Goal: Task Accomplishment & Management: Use online tool/utility

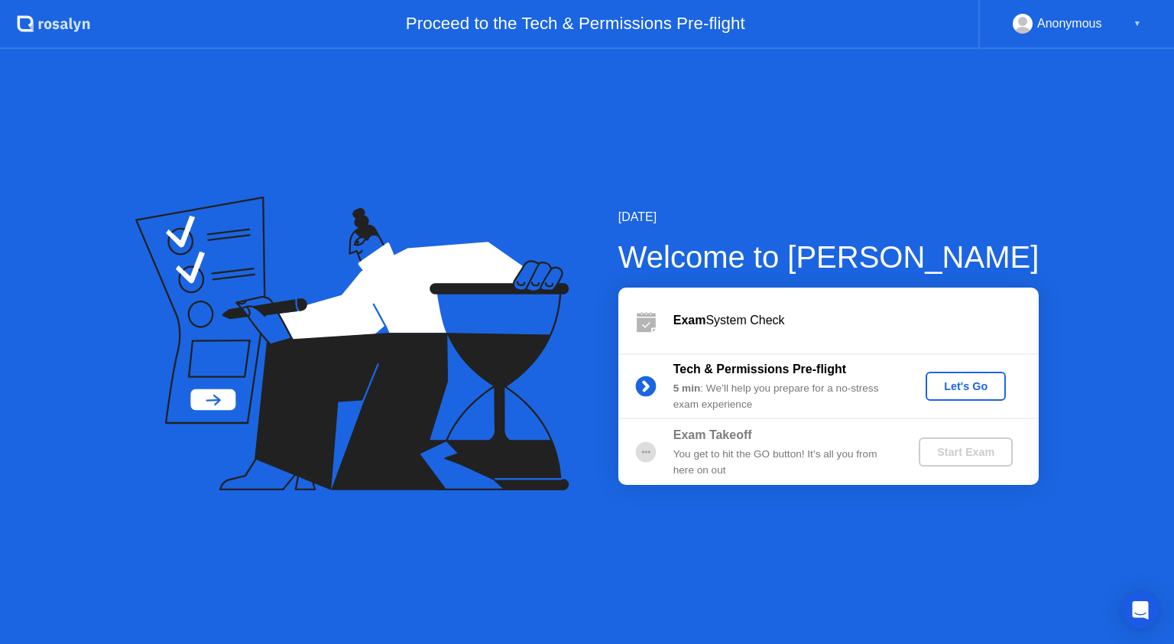
click at [974, 391] on div "Let's Go" at bounding box center [966, 386] width 68 height 12
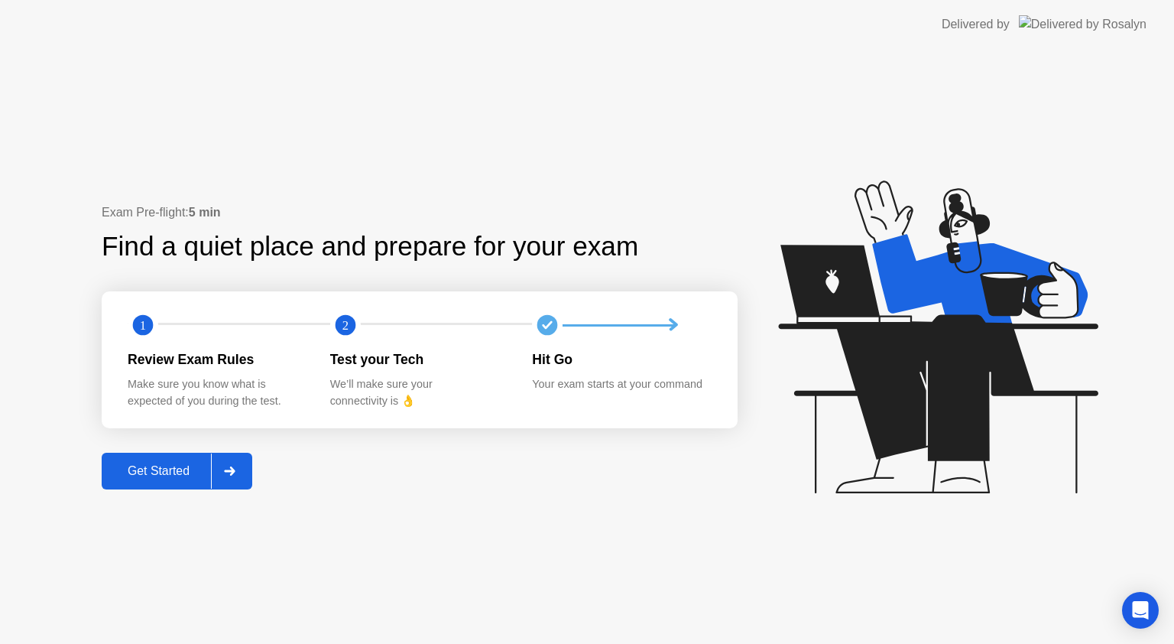
click at [683, 128] on div "Exam Pre-flight: 5 min Find a quiet place and prepare for your exam 1 2 Review …" at bounding box center [587, 346] width 1174 height 595
click at [168, 482] on button "Get Started" at bounding box center [177, 471] width 151 height 37
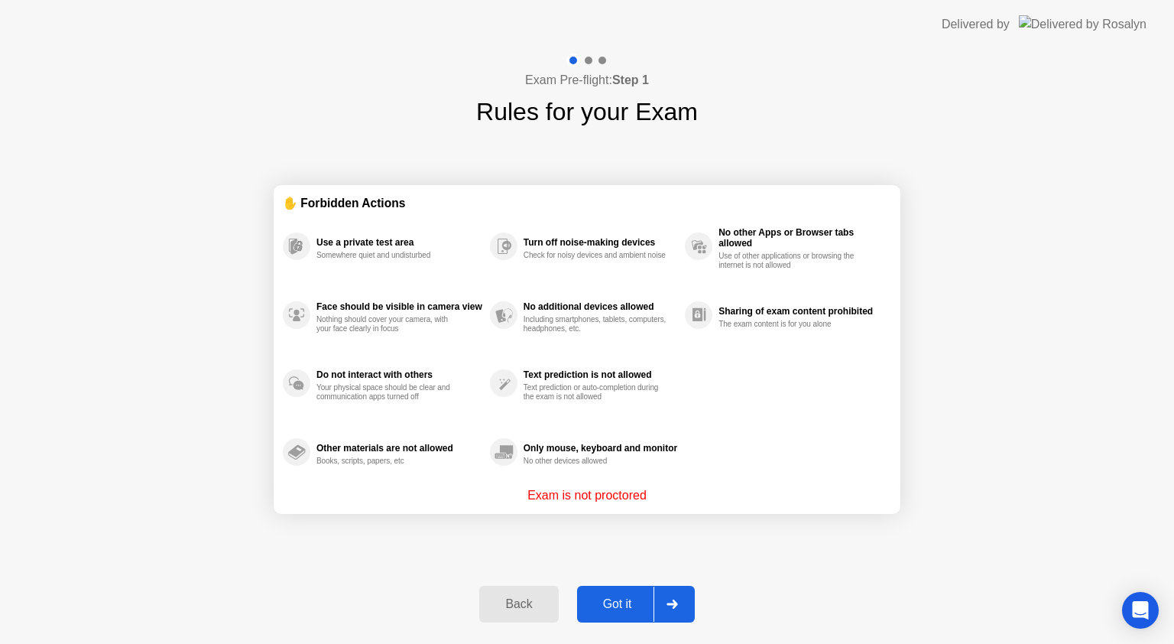
click at [607, 597] on div "Got it" at bounding box center [618, 604] width 72 height 14
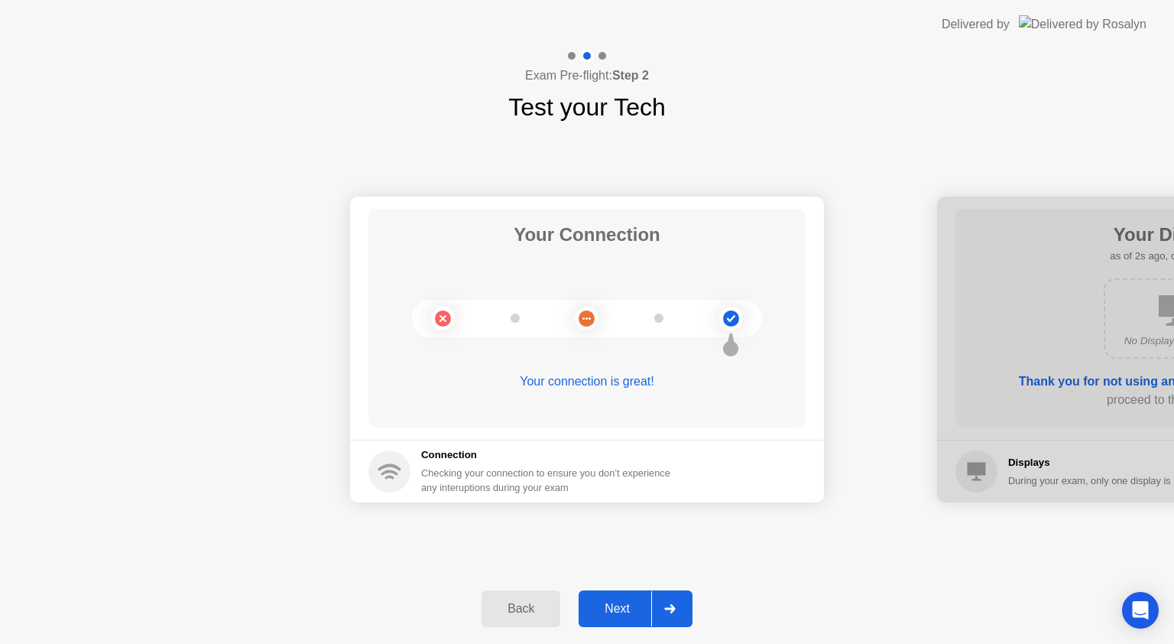
click at [612, 602] on div "Next" at bounding box center [617, 609] width 68 height 14
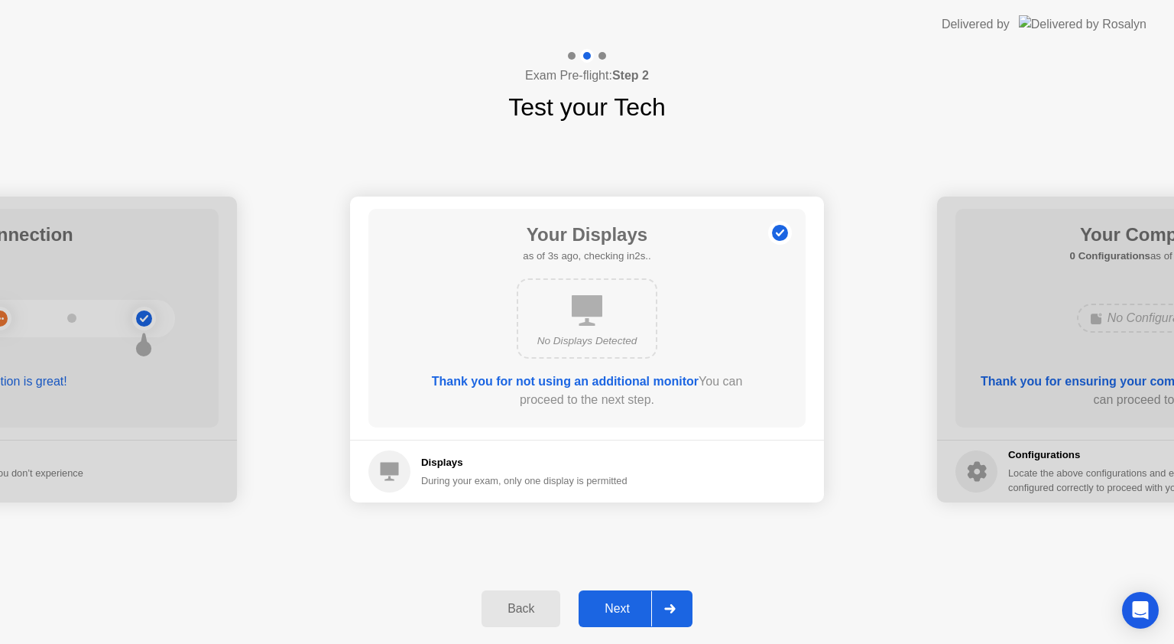
click at [625, 606] on div "Next" at bounding box center [617, 609] width 68 height 14
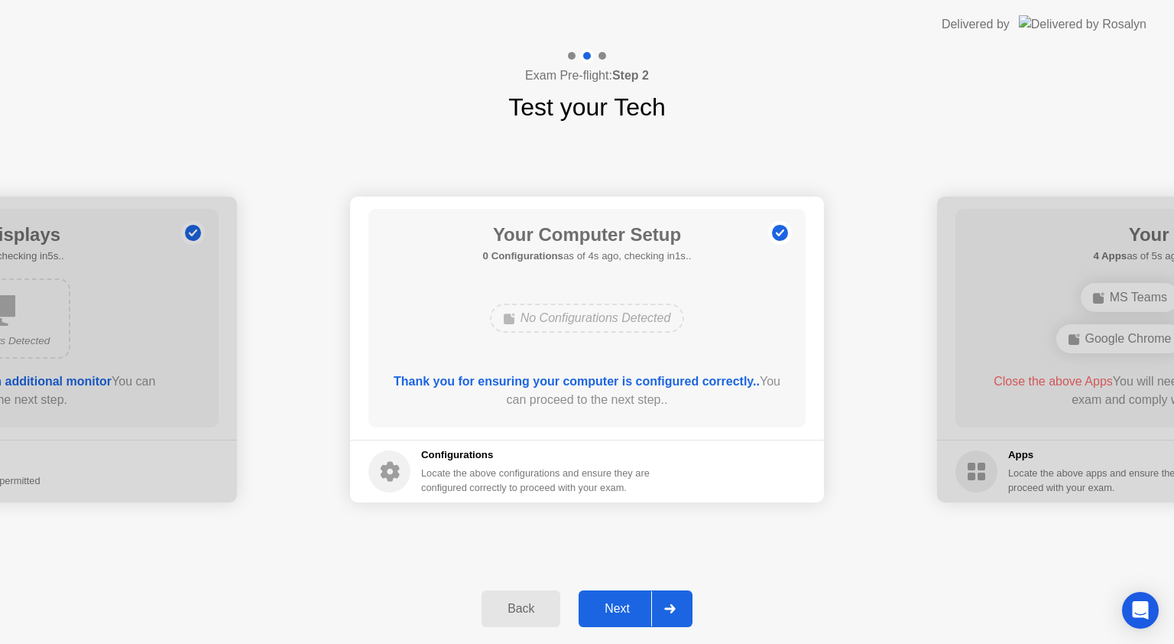
click at [614, 613] on div "Next" at bounding box center [617, 609] width 68 height 14
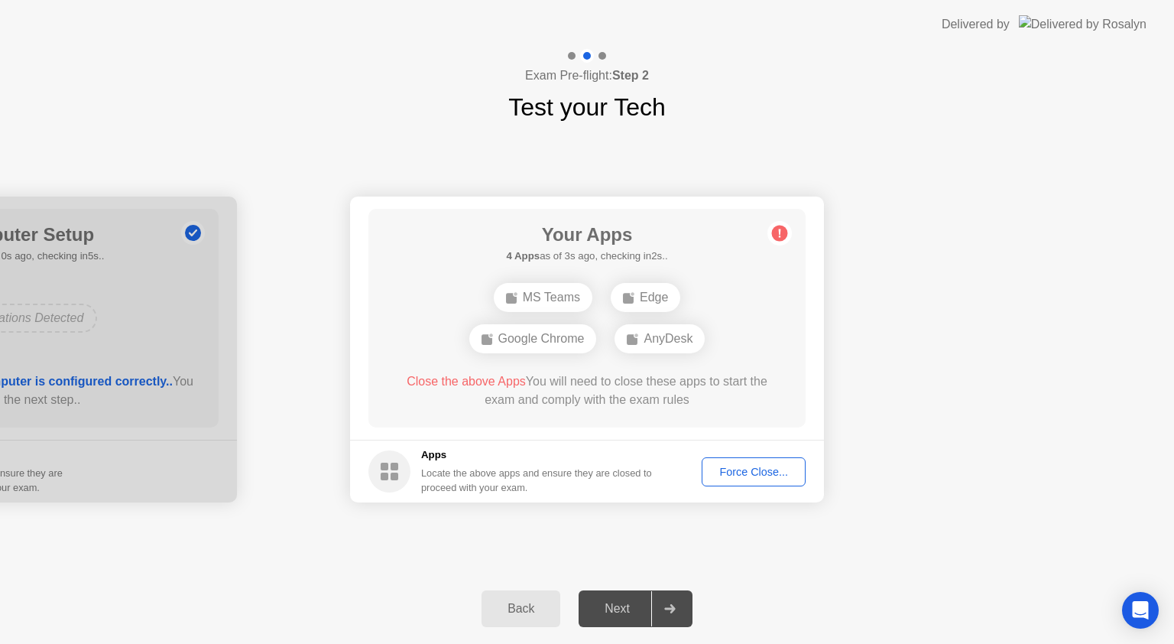
click at [687, 148] on div "Your Connection Your connection is great! Connection Checking your connection t…" at bounding box center [587, 349] width 1174 height 448
click at [751, 175] on div "Your Connection Your connection is great! Connection Checking your connection t…" at bounding box center [587, 349] width 1174 height 448
click at [745, 480] on button "Force Close..." at bounding box center [754, 471] width 104 height 29
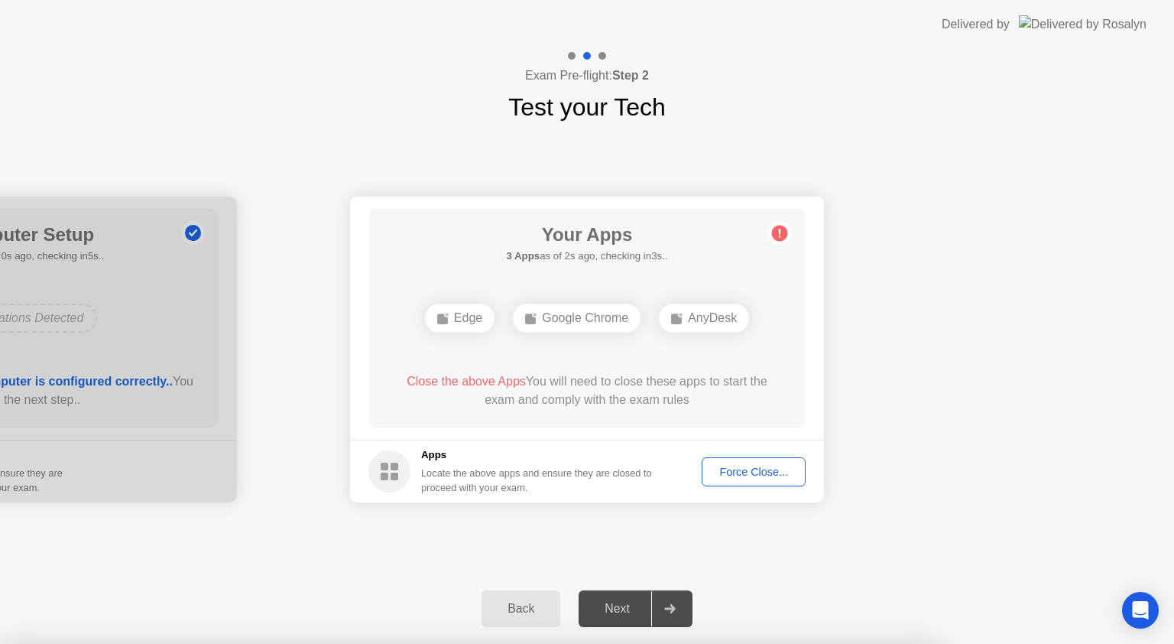
click at [741, 476] on div "Force Close..." at bounding box center [753, 472] width 93 height 12
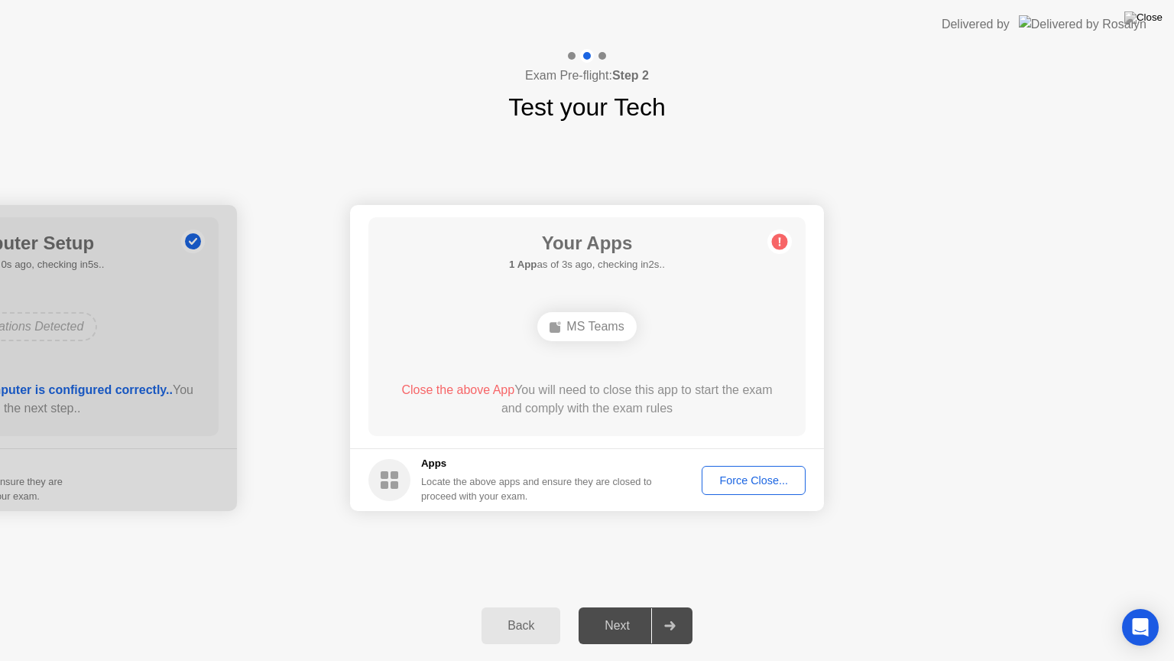
drag, startPoint x: 823, startPoint y: 0, endPoint x: 823, endPoint y: 64, distance: 64.2
click at [823, 64] on app-layout-with-logo "Delivered by Exam Pre-flight: Step 2 Test your Tech Your Connection Your connec…" at bounding box center [587, 330] width 1174 height 661
click at [877, 4] on header "Delivered by" at bounding box center [587, 24] width 1174 height 49
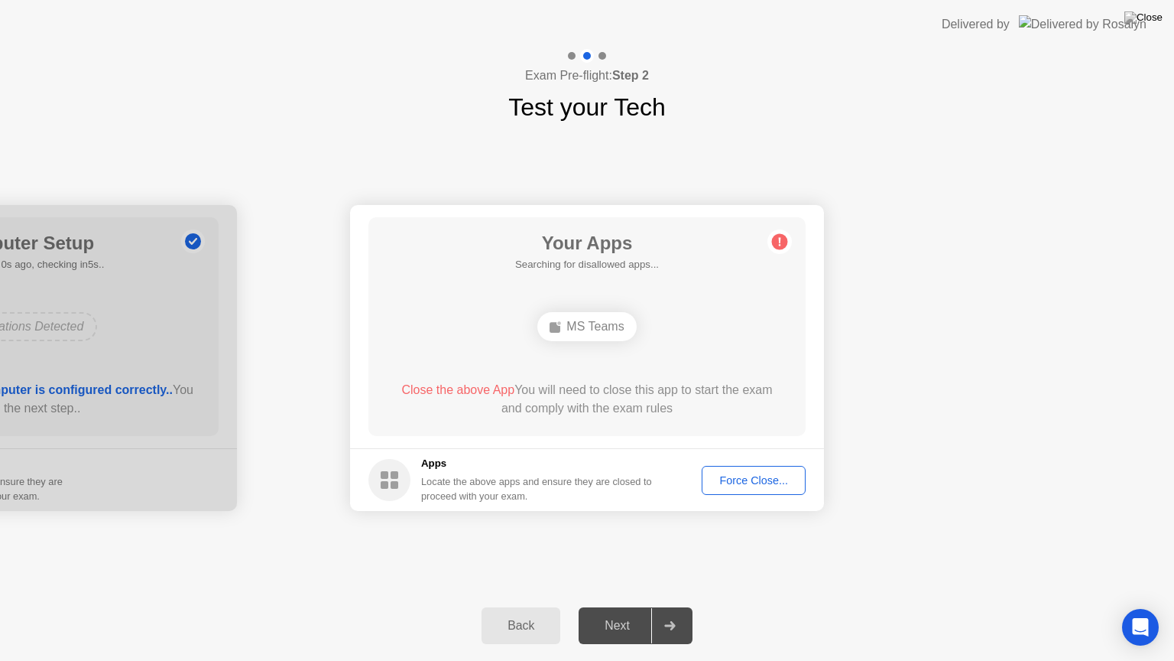
drag, startPoint x: 877, startPoint y: 4, endPoint x: 853, endPoint y: 47, distance: 49.6
click at [859, 37] on header "Delivered by" at bounding box center [587, 24] width 1174 height 49
click at [521, 287] on div "Your Apps 1 App as of 0s ago, checking in5s.. MS Teams Close the above App You …" at bounding box center [587, 326] width 437 height 219
click at [757, 482] on div "Force Close..." at bounding box center [753, 480] width 93 height 12
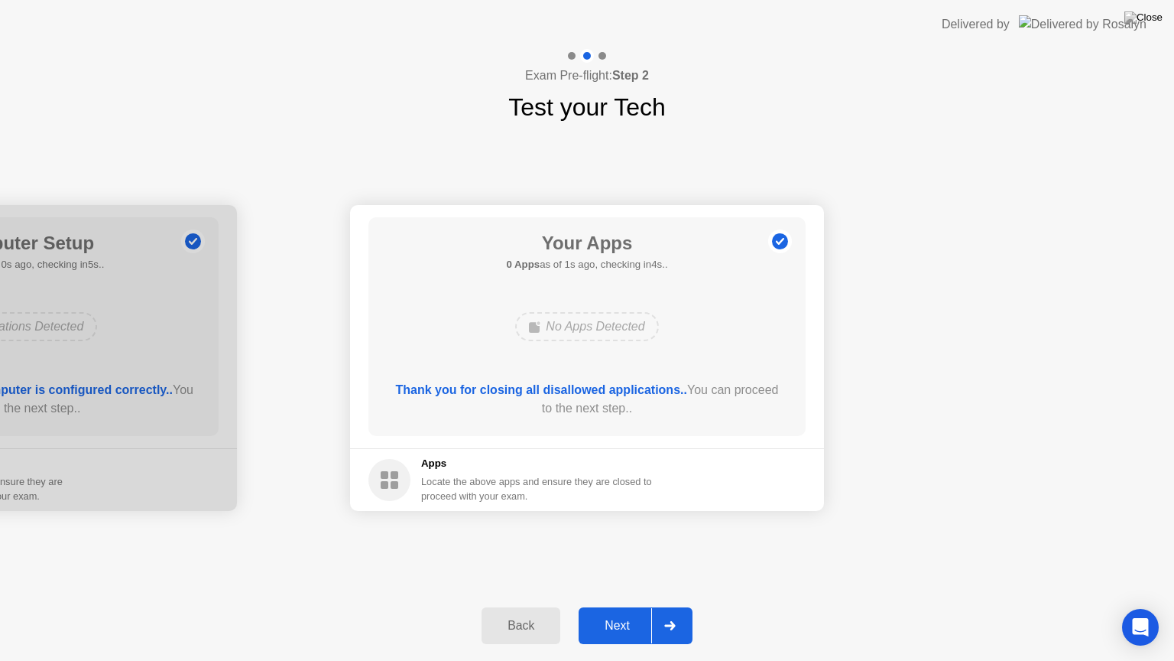
click at [617, 622] on div "Next" at bounding box center [617, 626] width 68 height 14
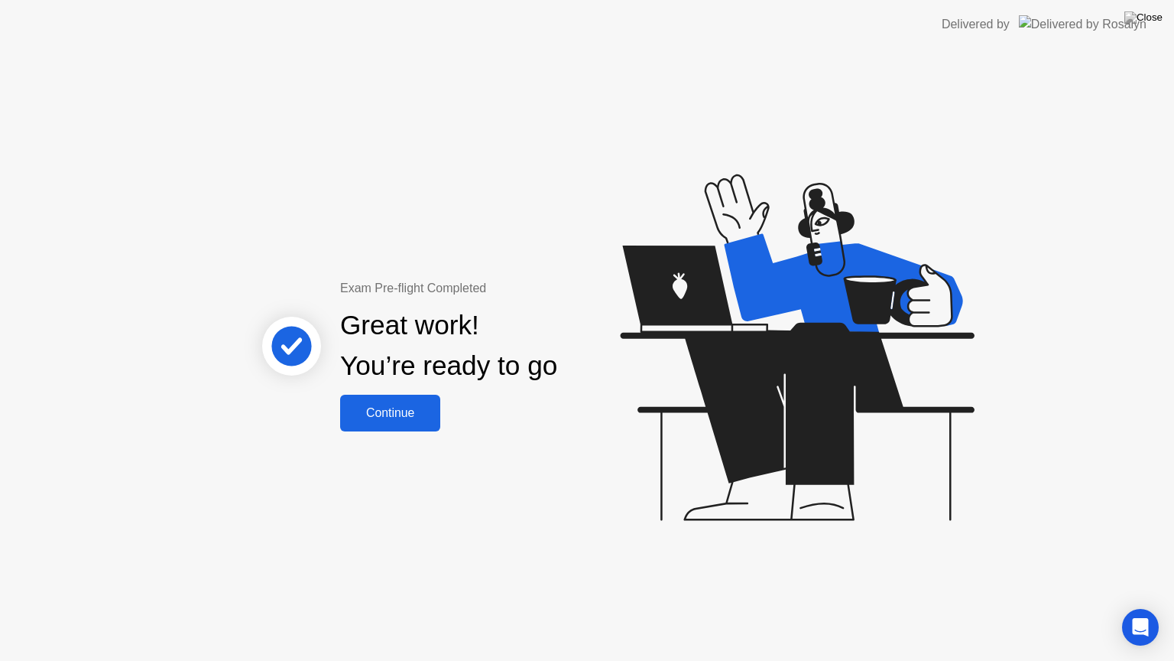
click at [388, 411] on div "Continue" at bounding box center [390, 413] width 91 height 14
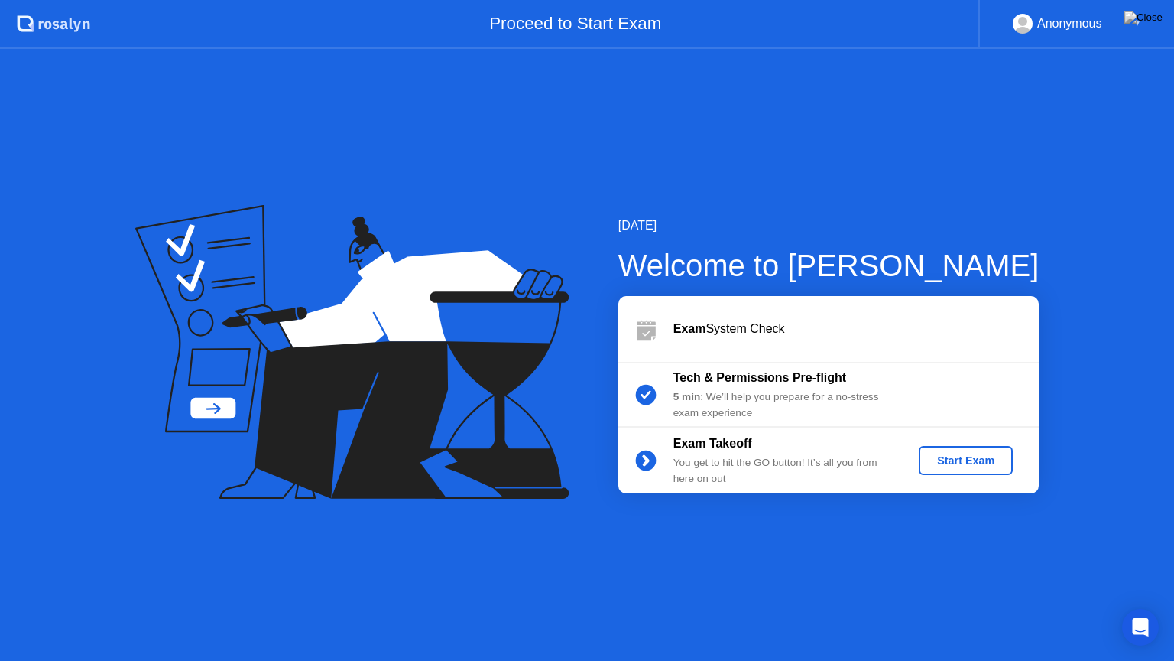
click at [966, 463] on div "Start Exam" at bounding box center [966, 460] width 82 height 12
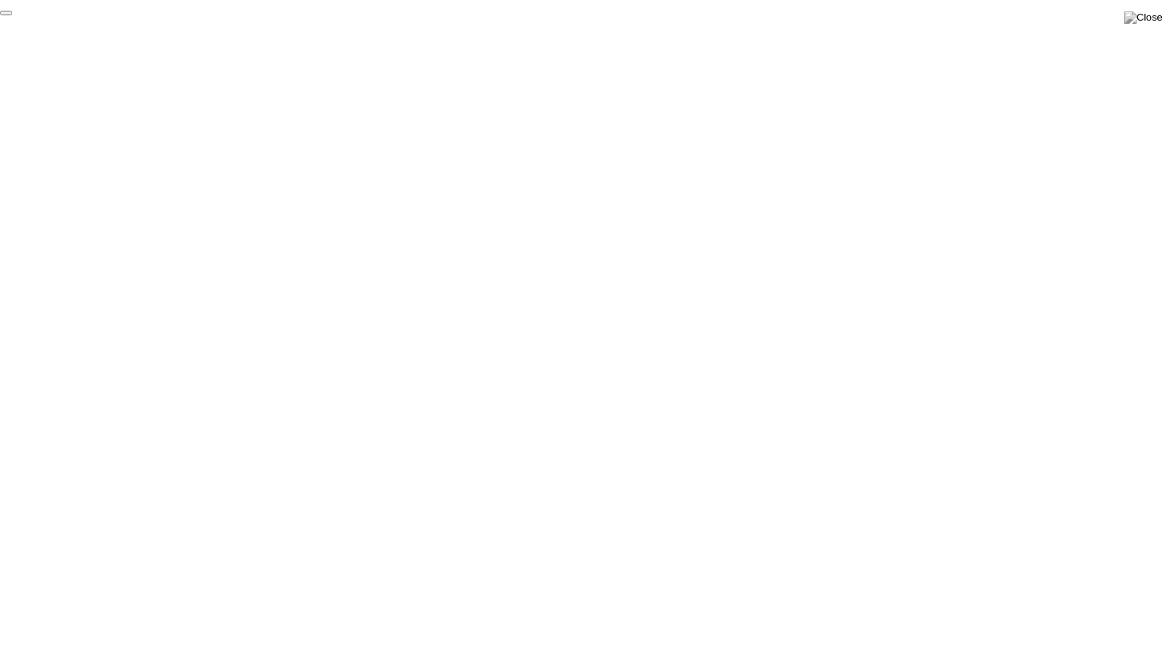
click div "End Proctoring Session"
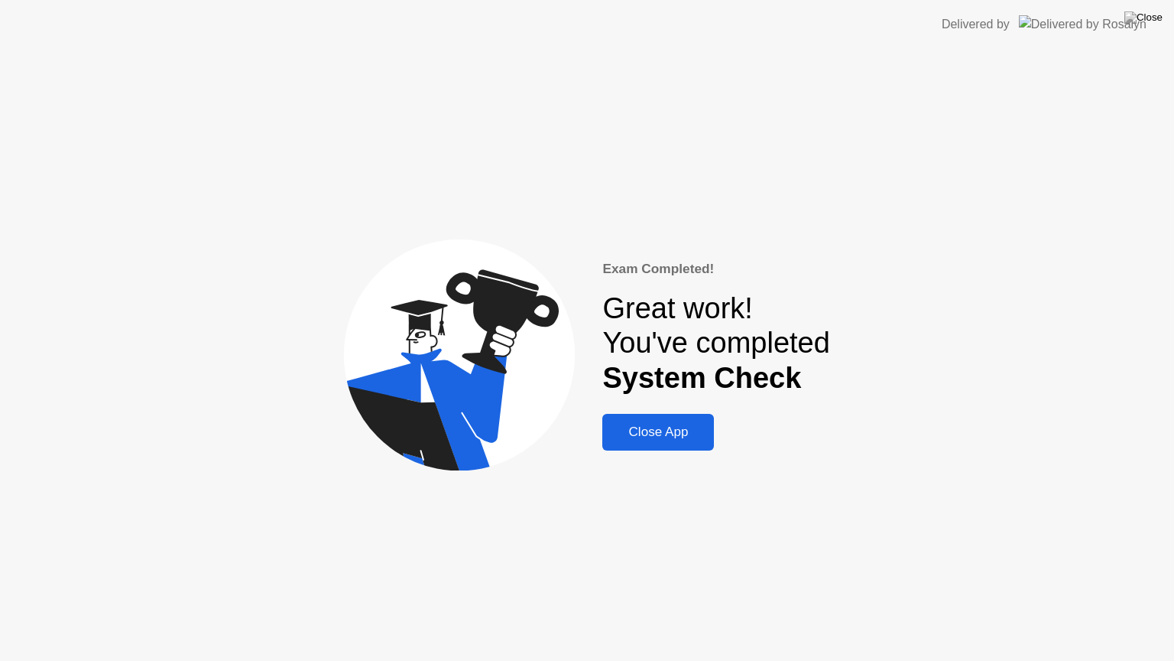
click at [651, 440] on div "Close App" at bounding box center [658, 431] width 102 height 15
